Goal: Task Accomplishment & Management: Use online tool/utility

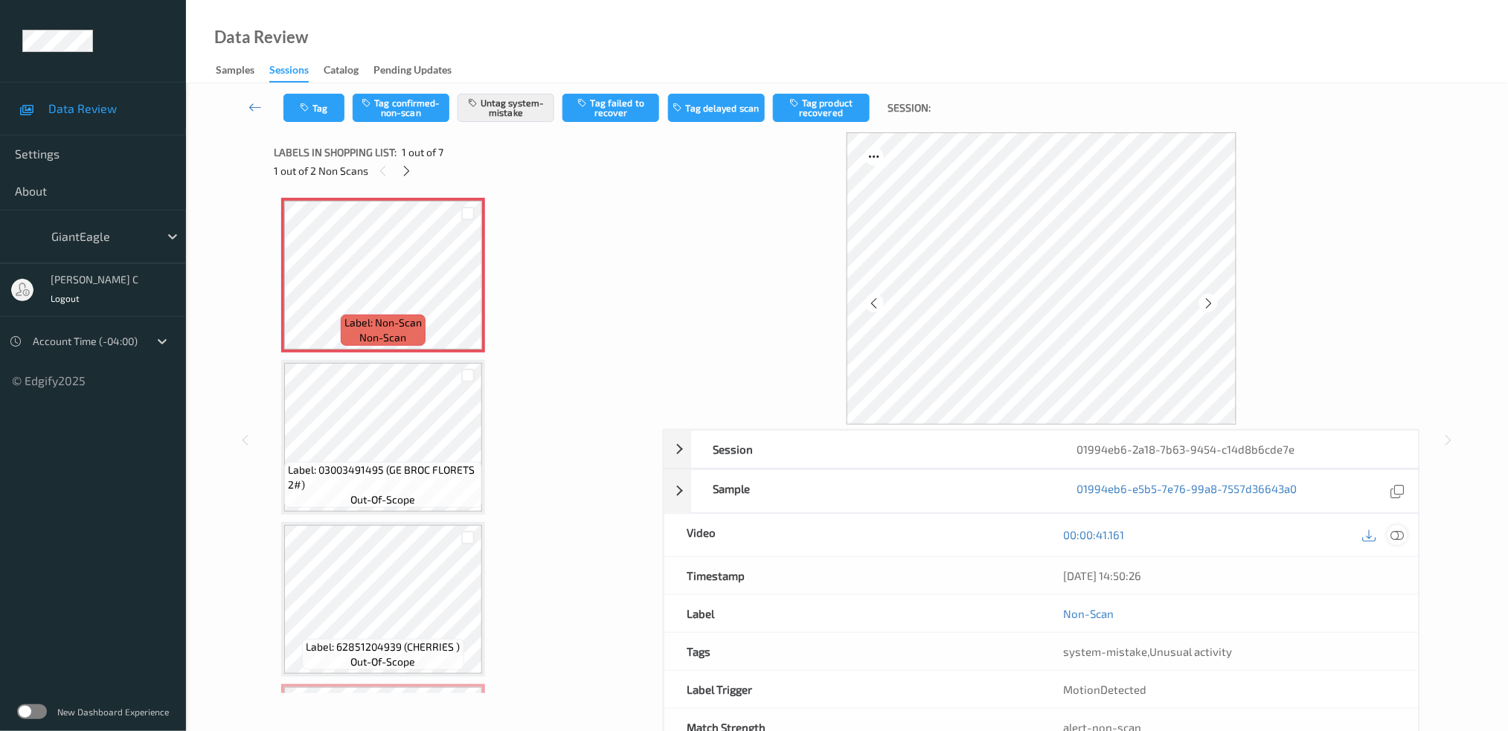
click at [1400, 541] on icon at bounding box center [1397, 534] width 13 height 13
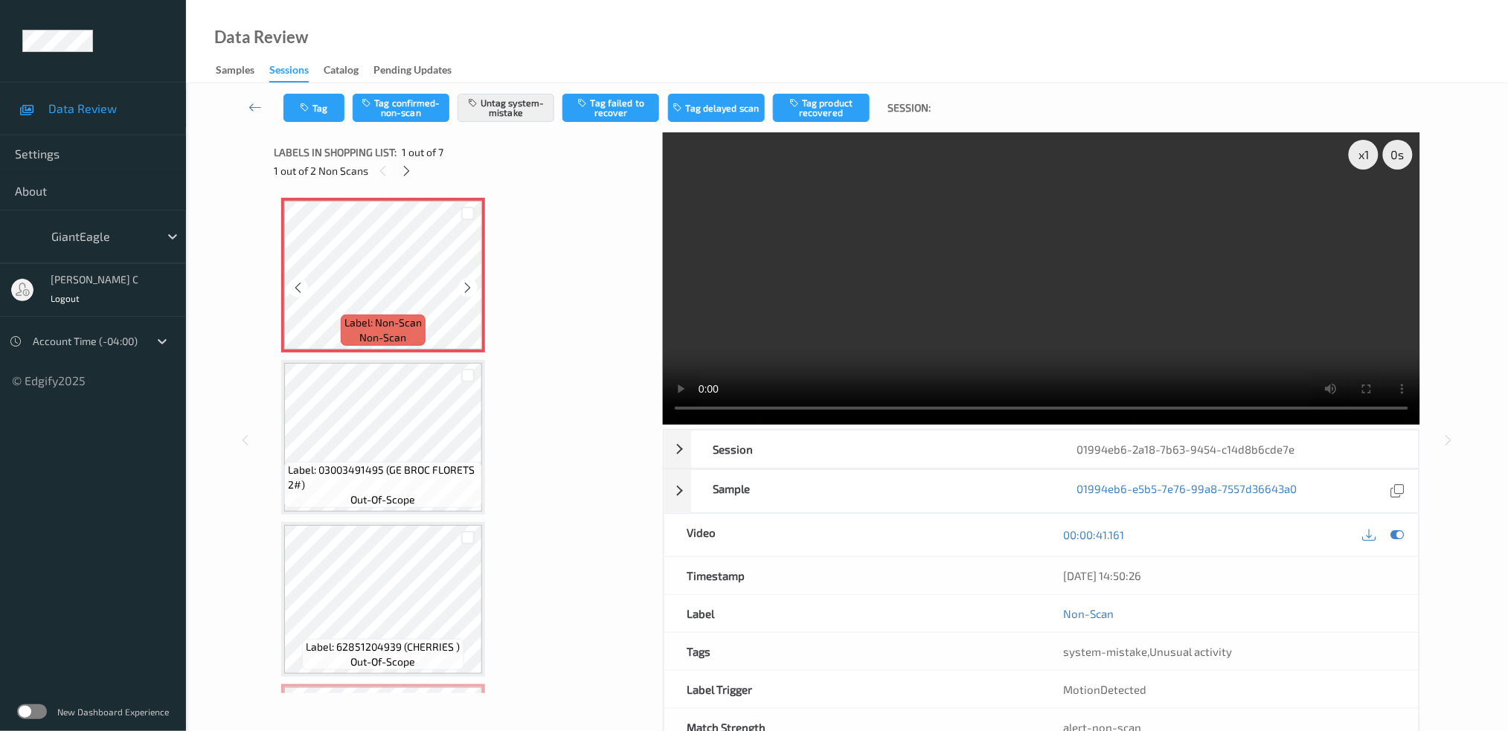
click at [465, 286] on icon at bounding box center [468, 287] width 13 height 13
drag, startPoint x: 482, startPoint y: 296, endPoint x: 465, endPoint y: 286, distance: 19.7
click at [465, 286] on icon at bounding box center [468, 287] width 13 height 13
click at [502, 452] on div "x 1 0 s Session 01994eb6-2a18-7b63-9454-c14d8b6cde7e Session ID 01994eb6-2a18-7…" at bounding box center [847, 439] width 1147 height 615
click at [464, 286] on icon at bounding box center [468, 287] width 13 height 13
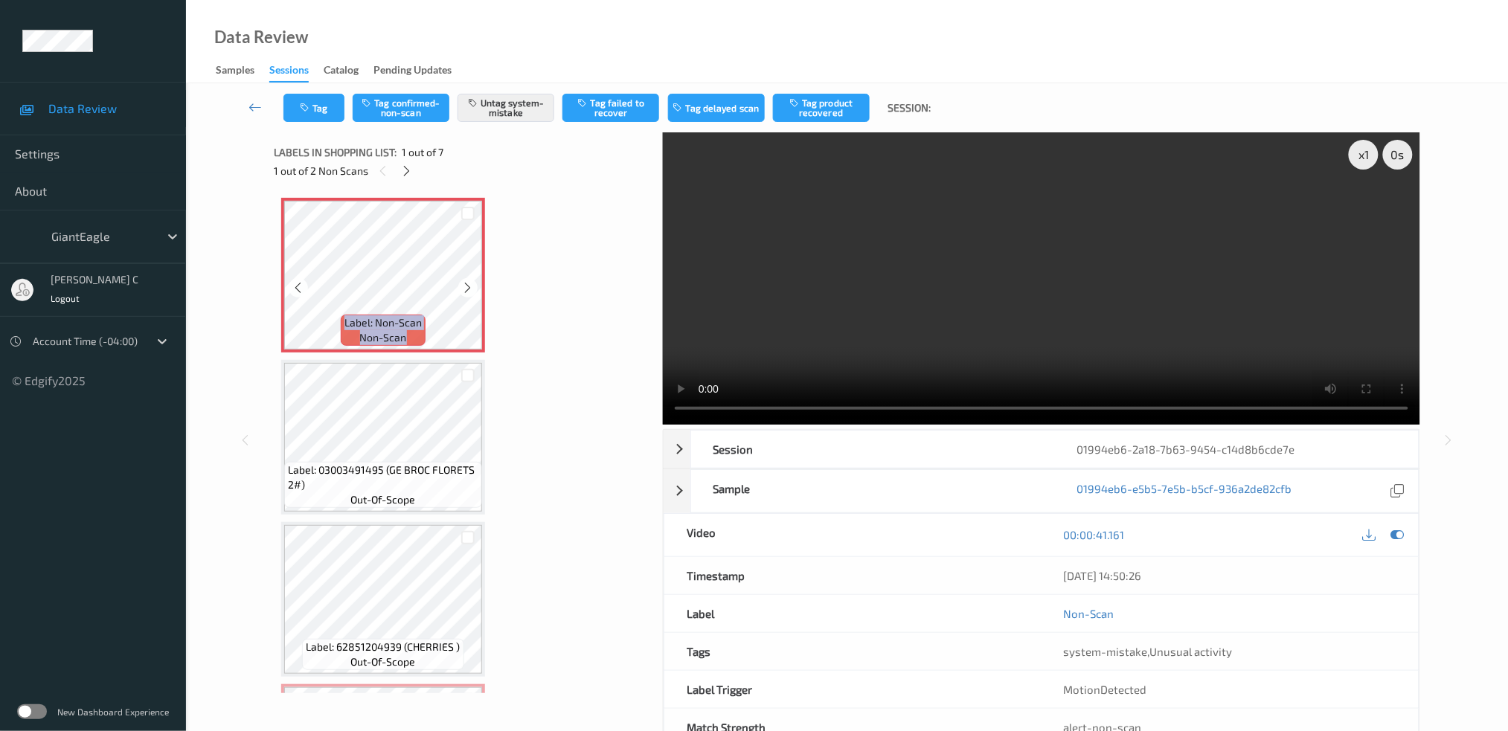
click at [464, 286] on icon at bounding box center [468, 287] width 13 height 13
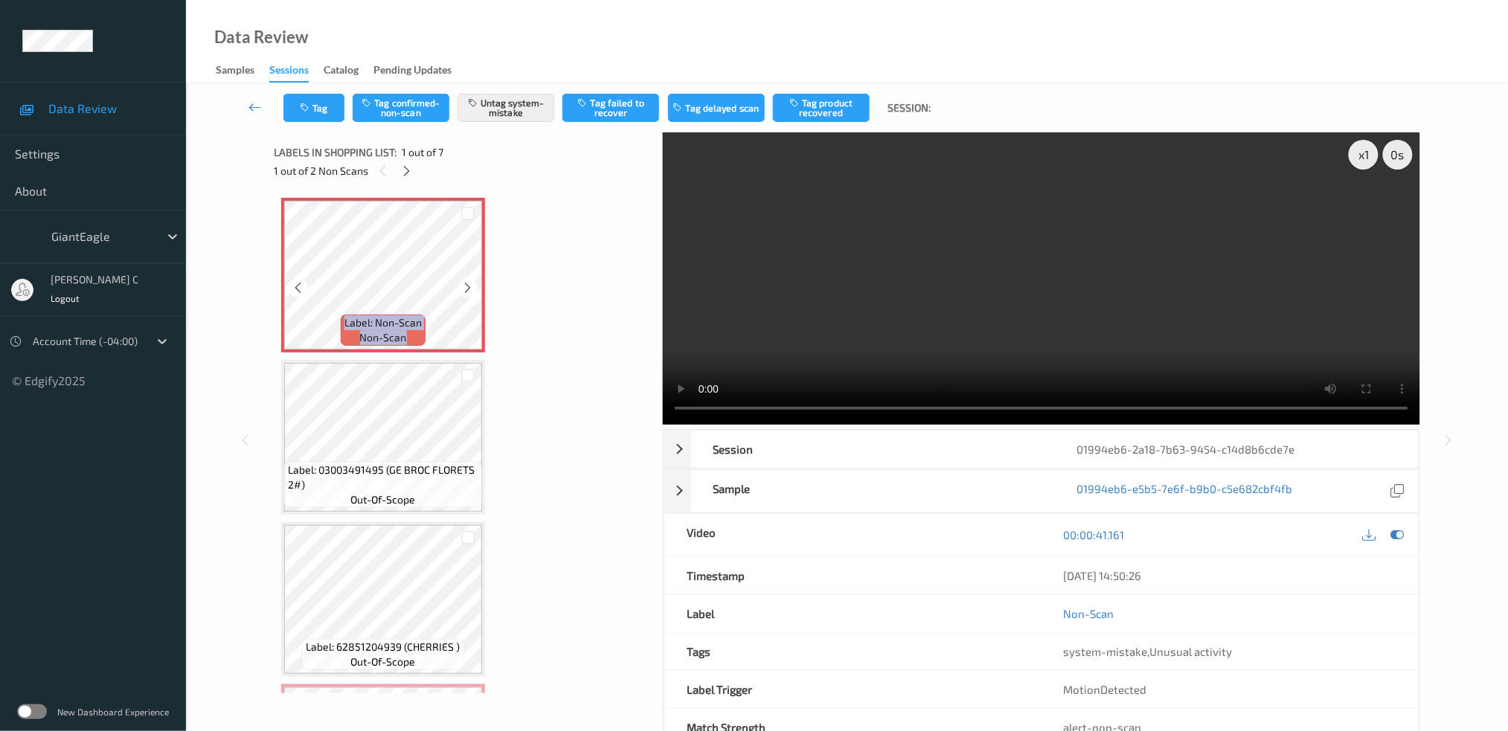
click at [464, 286] on icon at bounding box center [468, 287] width 13 height 13
